Goal: Task Accomplishment & Management: Manage account settings

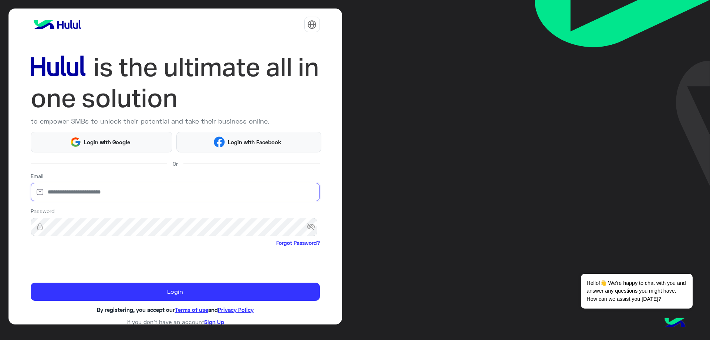
click at [78, 188] on input "email" at bounding box center [175, 192] width 289 height 18
type input "**********"
click at [311, 227] on span "visibility_off" at bounding box center [312, 226] width 13 height 13
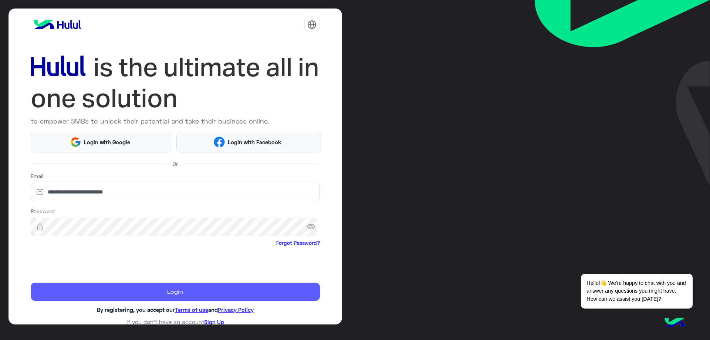
click at [148, 290] on button "Login" at bounding box center [175, 291] width 289 height 18
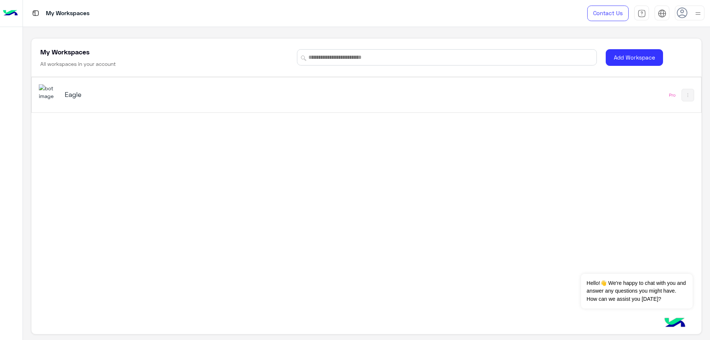
click at [63, 93] on div "Eagle" at bounding box center [235, 94] width 393 height 21
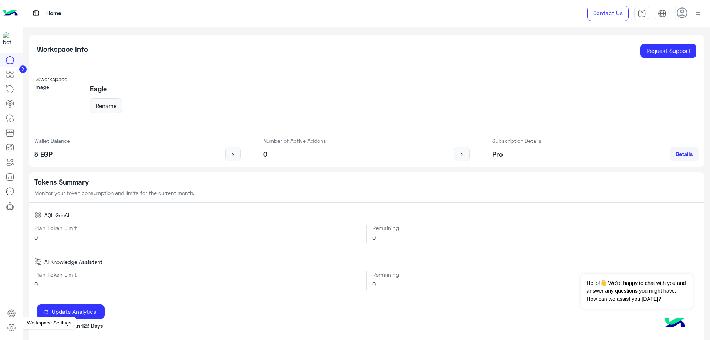
click at [11, 324] on icon at bounding box center [11, 327] width 9 height 9
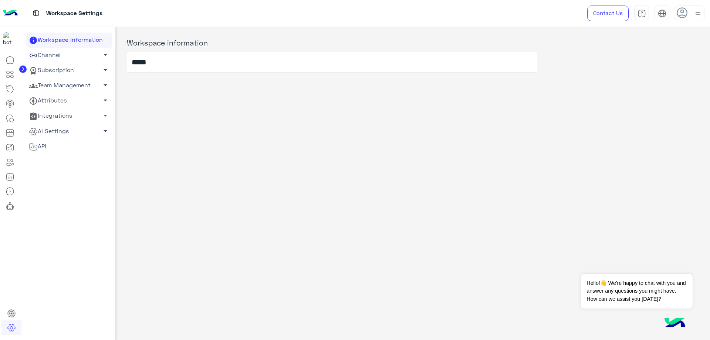
click at [69, 84] on link "Team Management arrow_drop_down" at bounding box center [69, 85] width 86 height 15
click at [68, 102] on link "Team Members" at bounding box center [69, 99] width 86 height 13
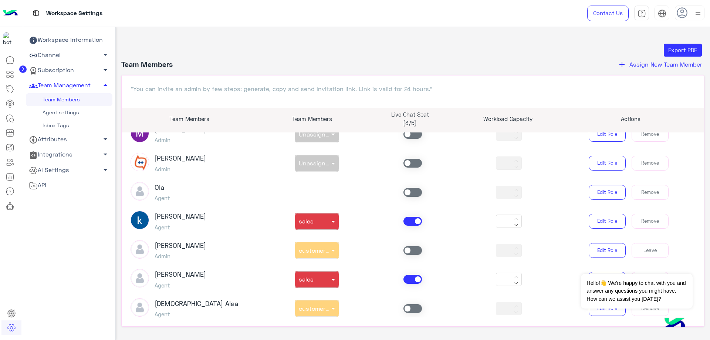
scroll to position [111, 0]
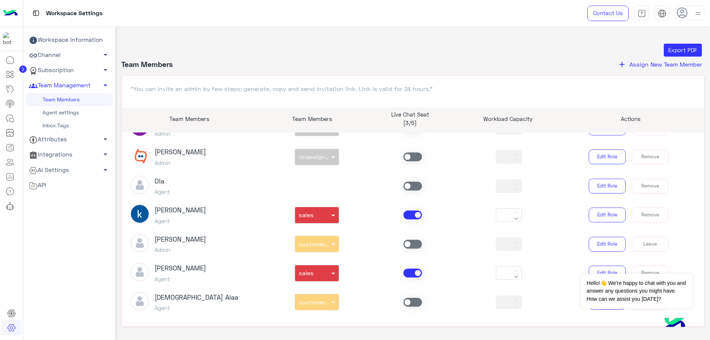
click at [415, 214] on span at bounding box center [412, 214] width 18 height 9
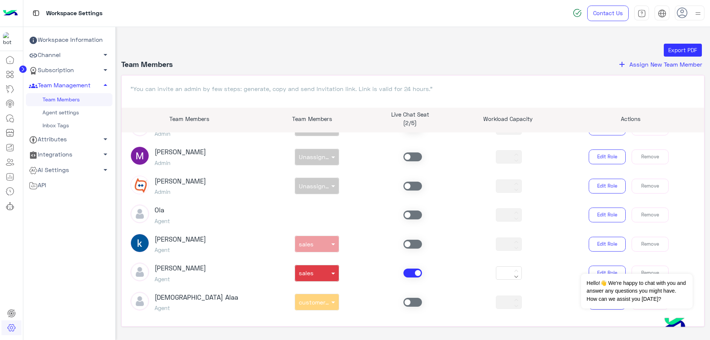
click at [411, 272] on span at bounding box center [412, 272] width 18 height 9
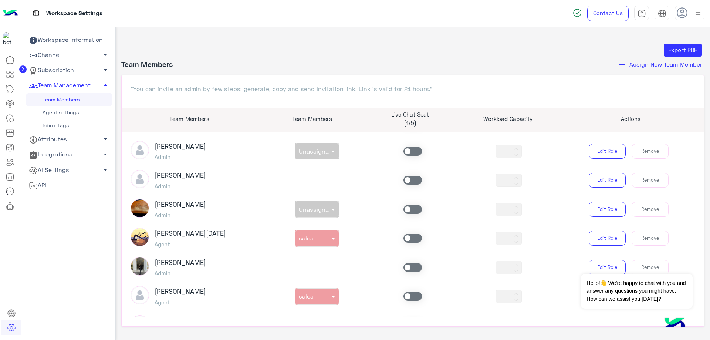
scroll to position [333, 0]
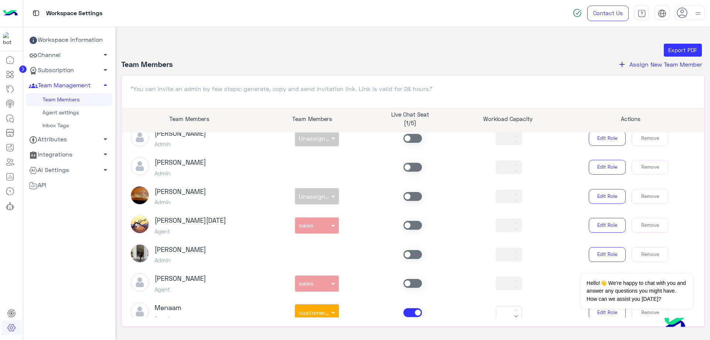
click at [410, 223] on span at bounding box center [412, 225] width 18 height 9
click at [405, 285] on span at bounding box center [412, 283] width 18 height 9
click at [415, 312] on span at bounding box center [412, 312] width 18 height 9
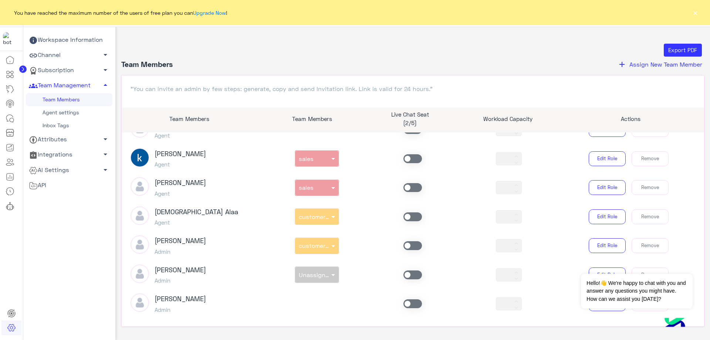
scroll to position [0, 0]
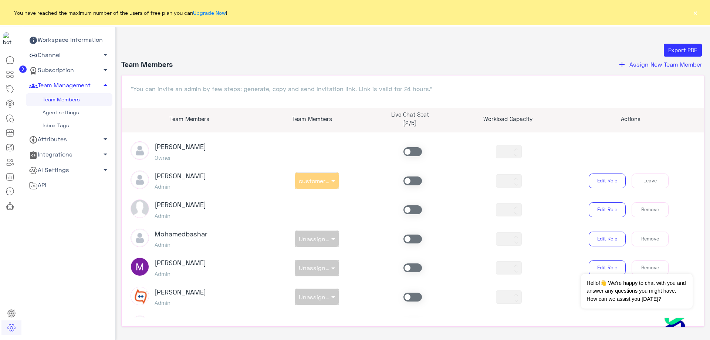
click at [413, 180] on span at bounding box center [412, 180] width 18 height 9
click at [12, 116] on icon at bounding box center [10, 118] width 9 height 9
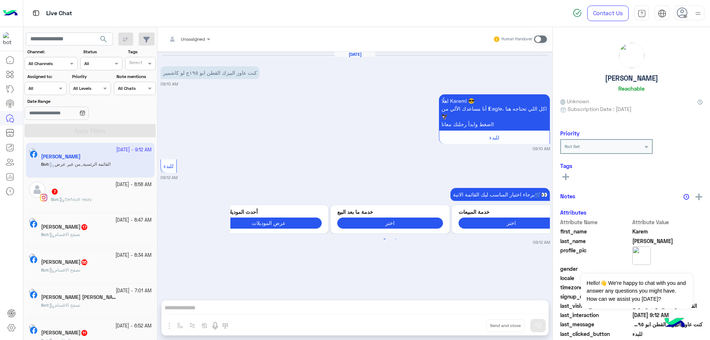
click at [687, 13] on use at bounding box center [681, 12] width 11 height 11
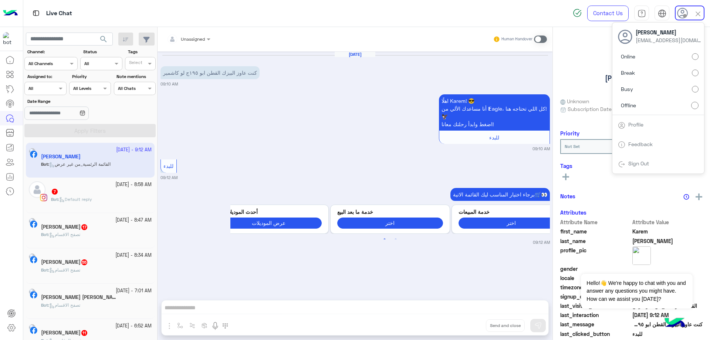
click at [671, 56] on label "Online" at bounding box center [658, 56] width 81 height 13
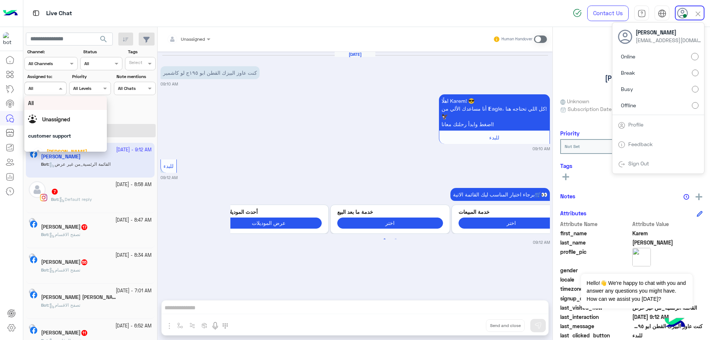
click at [46, 91] on div "Assigned on All" at bounding box center [41, 88] width 32 height 7
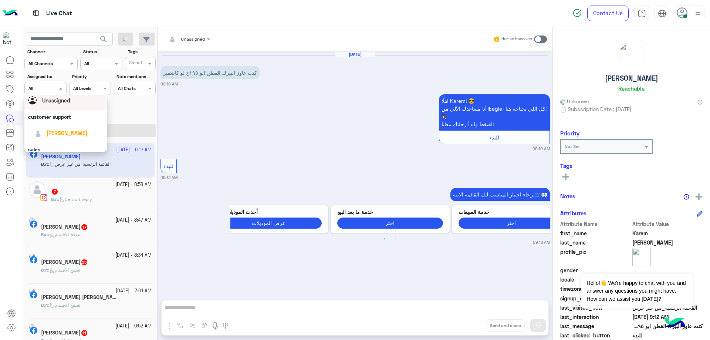
scroll to position [37, 0]
click at [53, 120] on div "[PERSON_NAME]" at bounding box center [68, 114] width 71 height 13
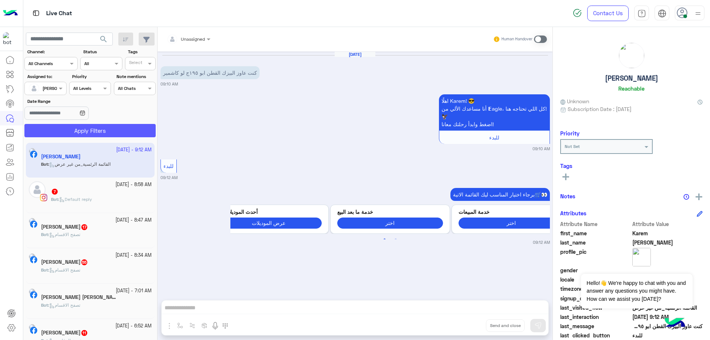
click at [80, 132] on button "Apply Filters" at bounding box center [89, 130] width 131 height 13
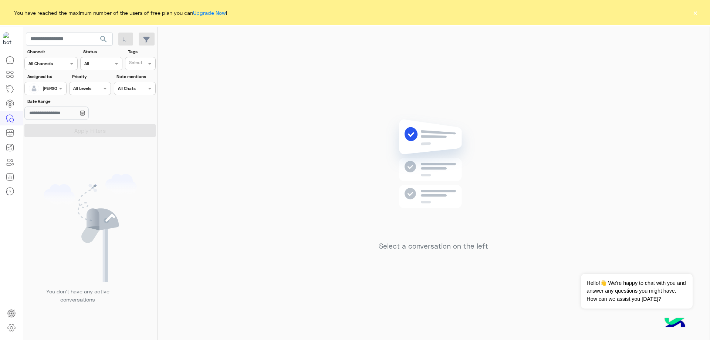
click at [697, 14] on button "×" at bounding box center [694, 12] width 7 height 7
